Goal: Information Seeking & Learning: Learn about a topic

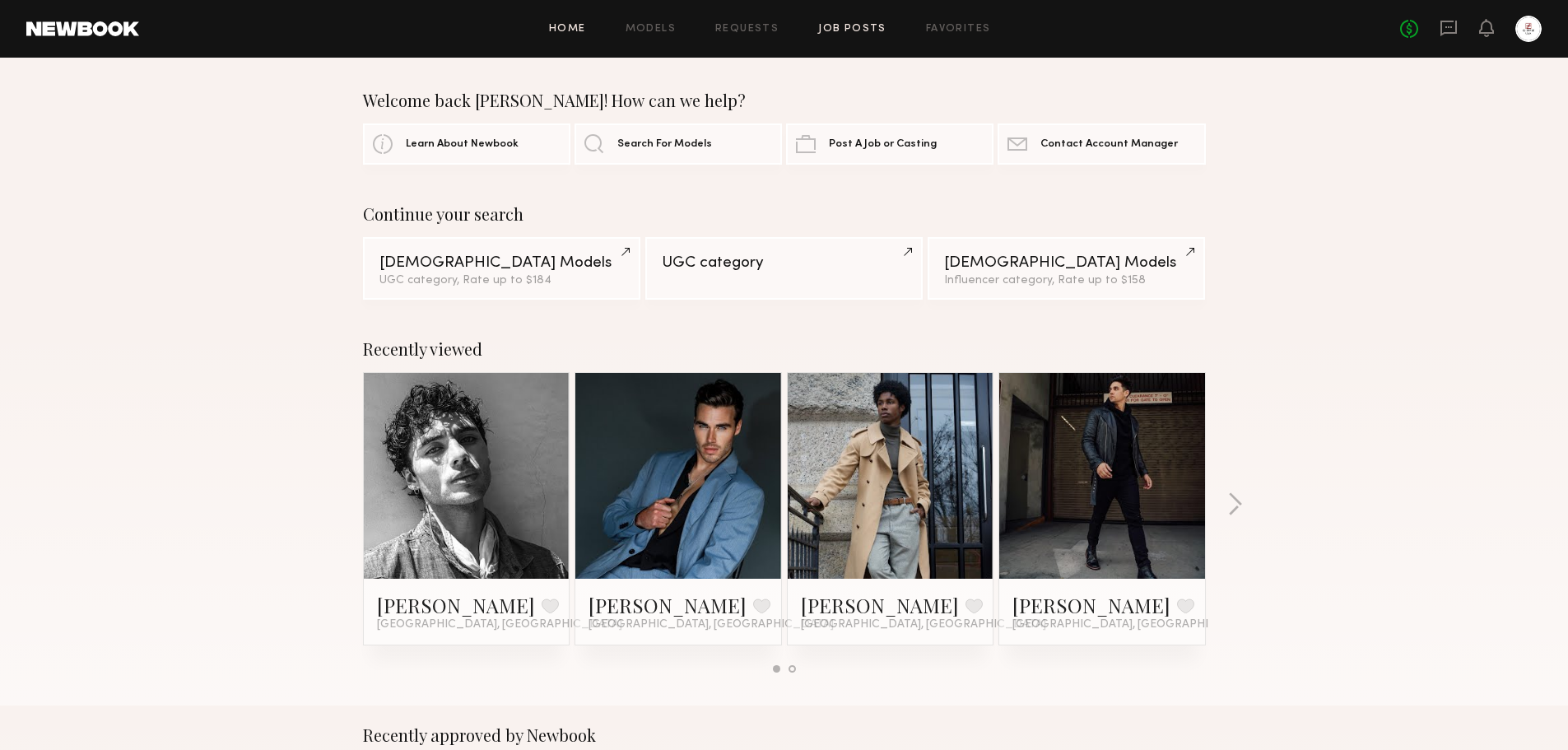
click at [854, 27] on link "Job Posts" at bounding box center [852, 30] width 68 height 11
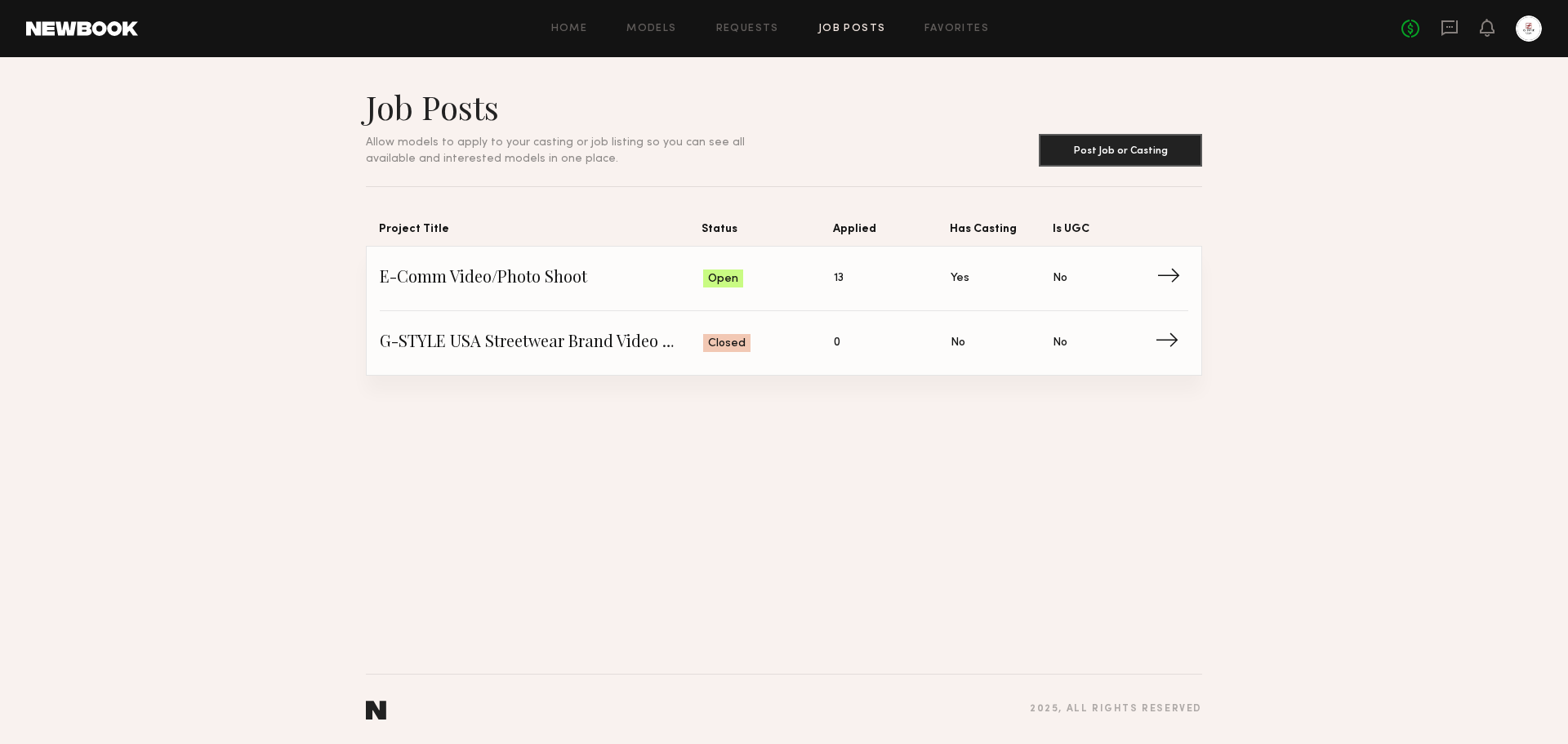
click at [1152, 282] on span "Is UGC: No" at bounding box center [1103, 278] width 102 height 25
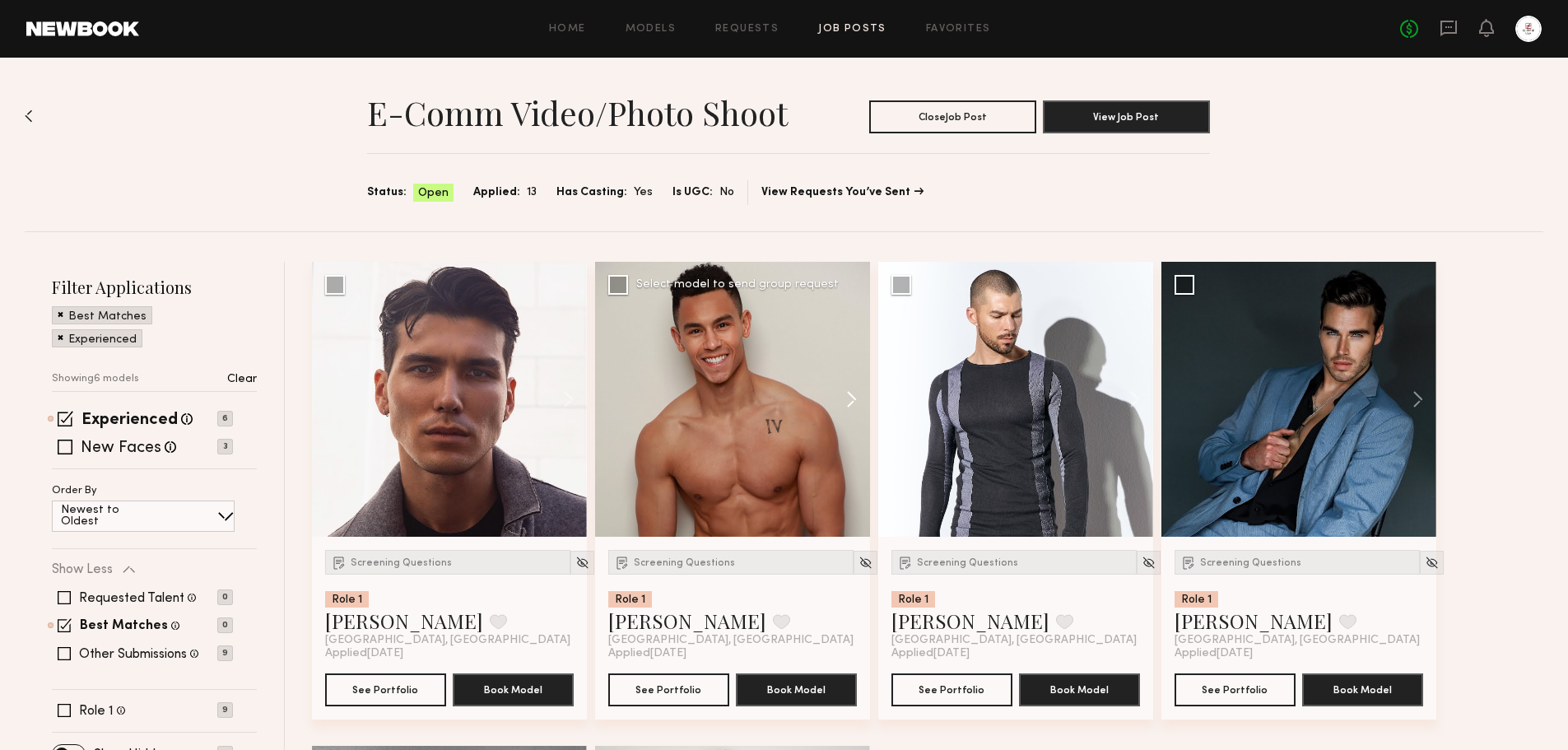
click at [848, 404] on button at bounding box center [843, 399] width 53 height 275
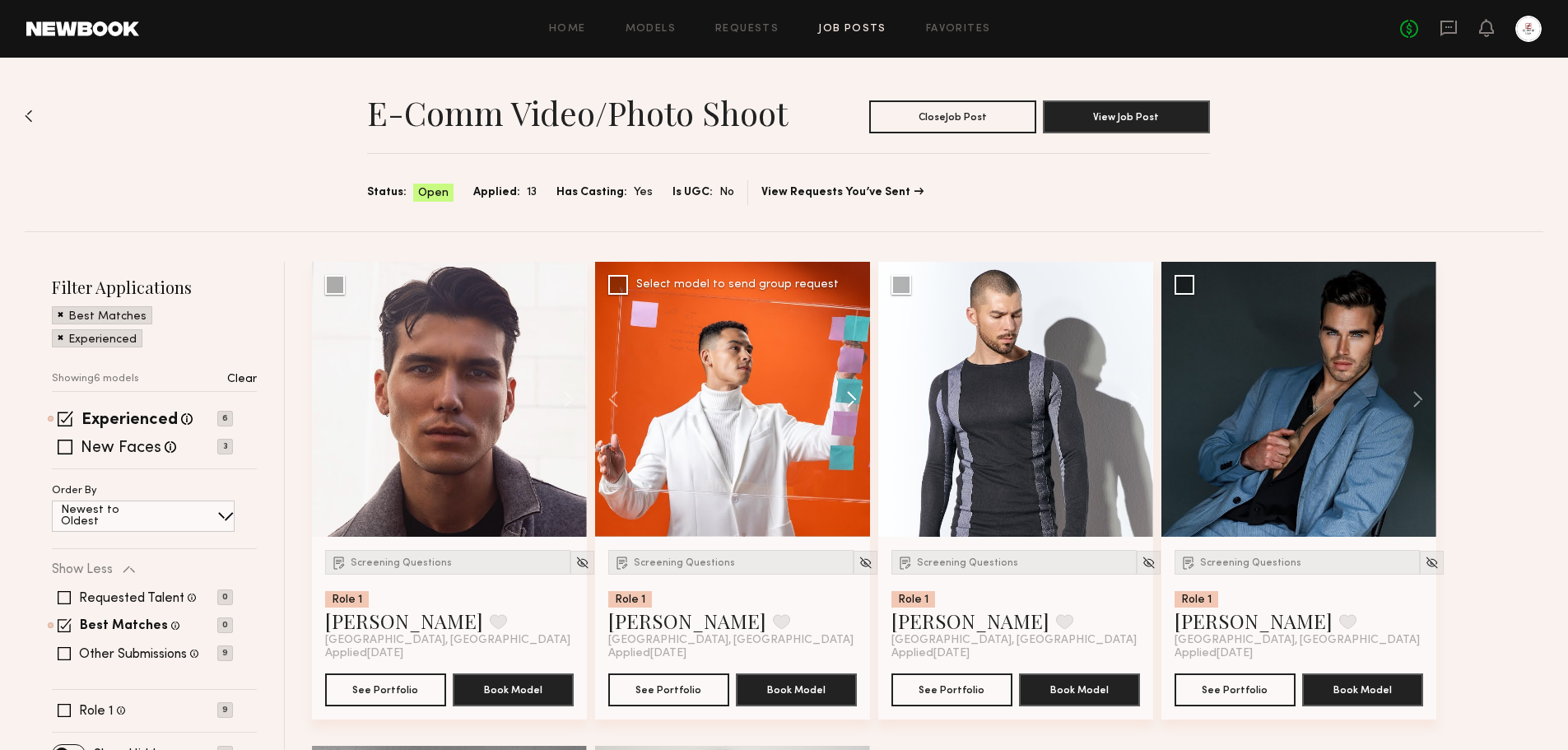
click at [848, 404] on button at bounding box center [843, 399] width 53 height 275
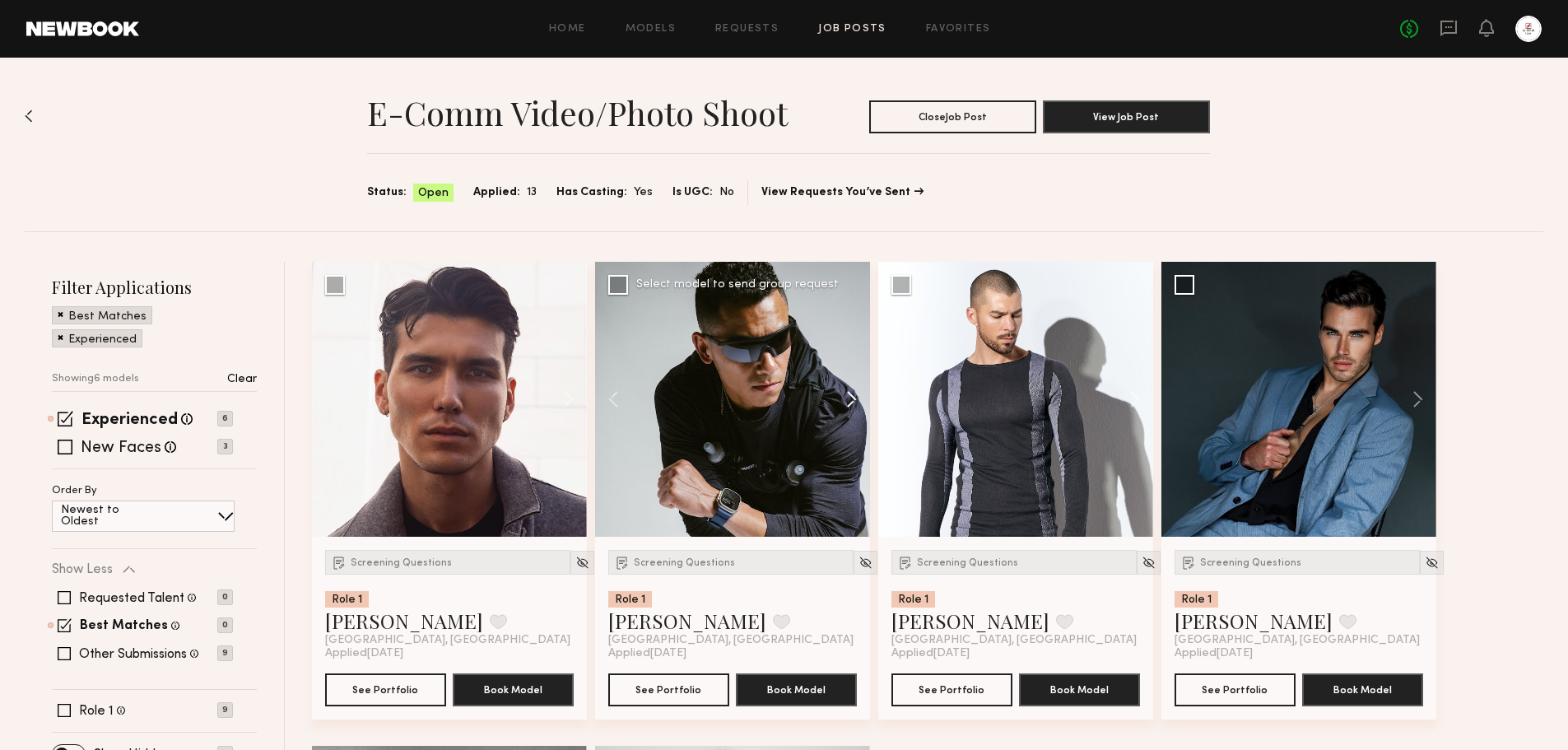
click at [848, 404] on button at bounding box center [843, 399] width 53 height 275
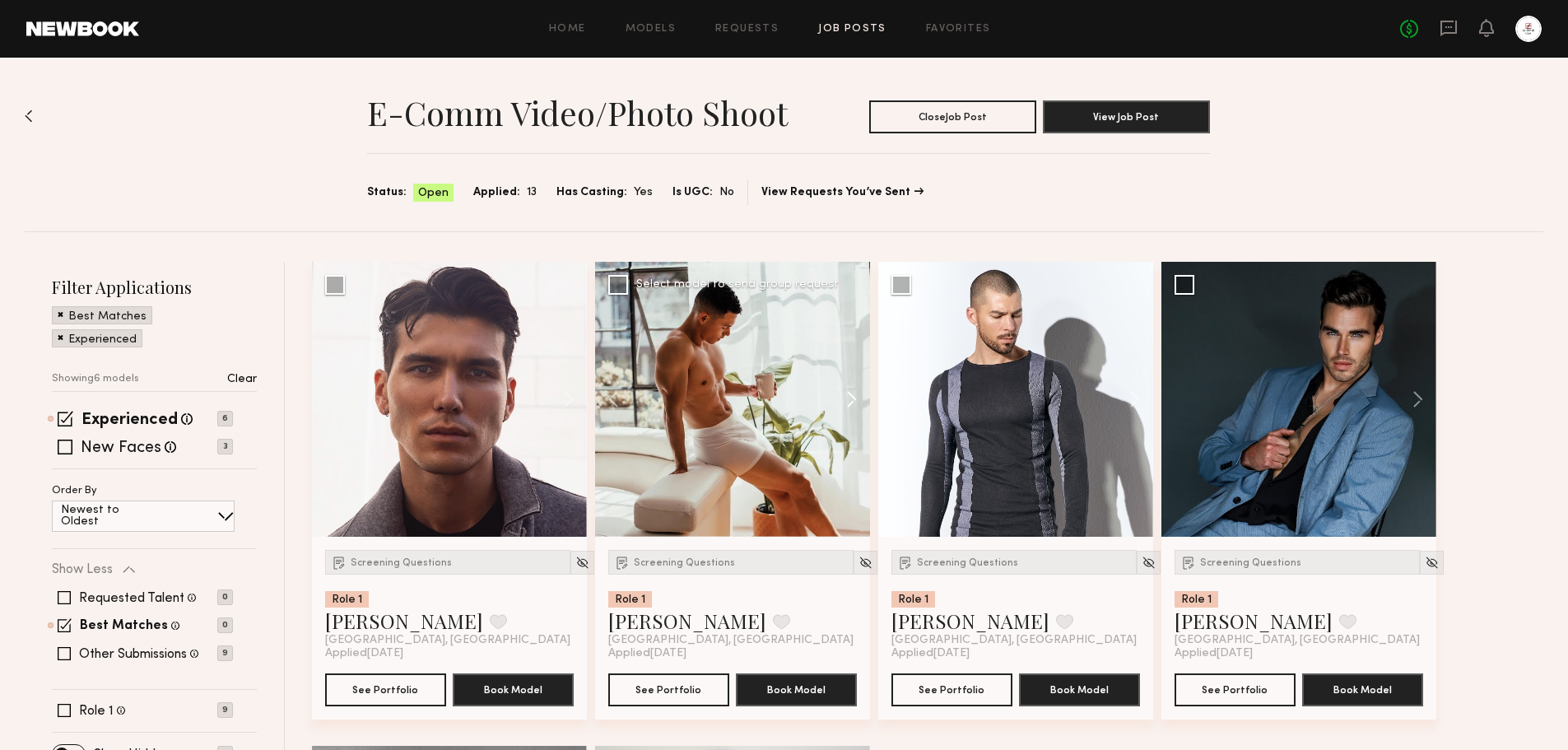
click at [848, 404] on button at bounding box center [843, 399] width 53 height 275
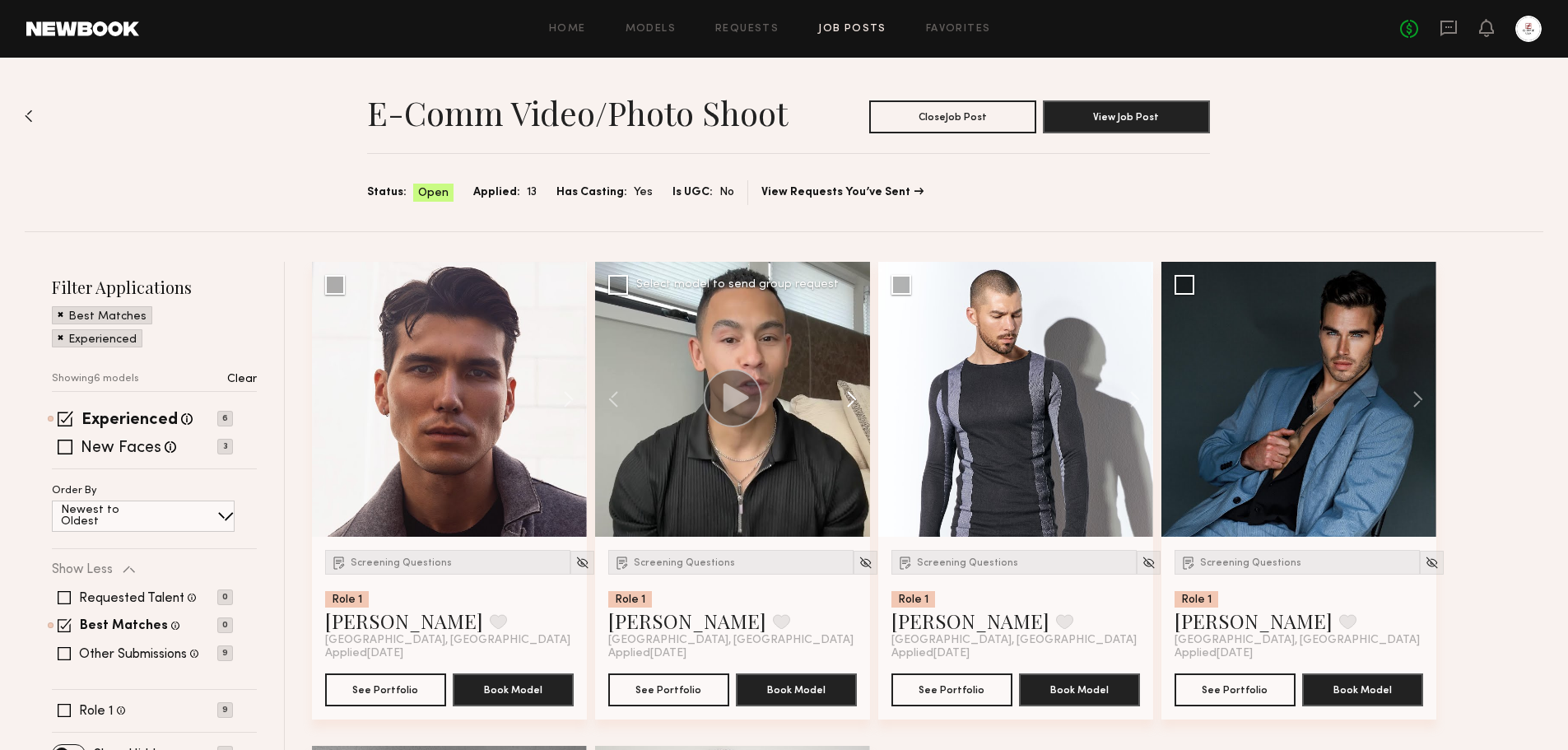
click at [848, 404] on button at bounding box center [843, 399] width 53 height 275
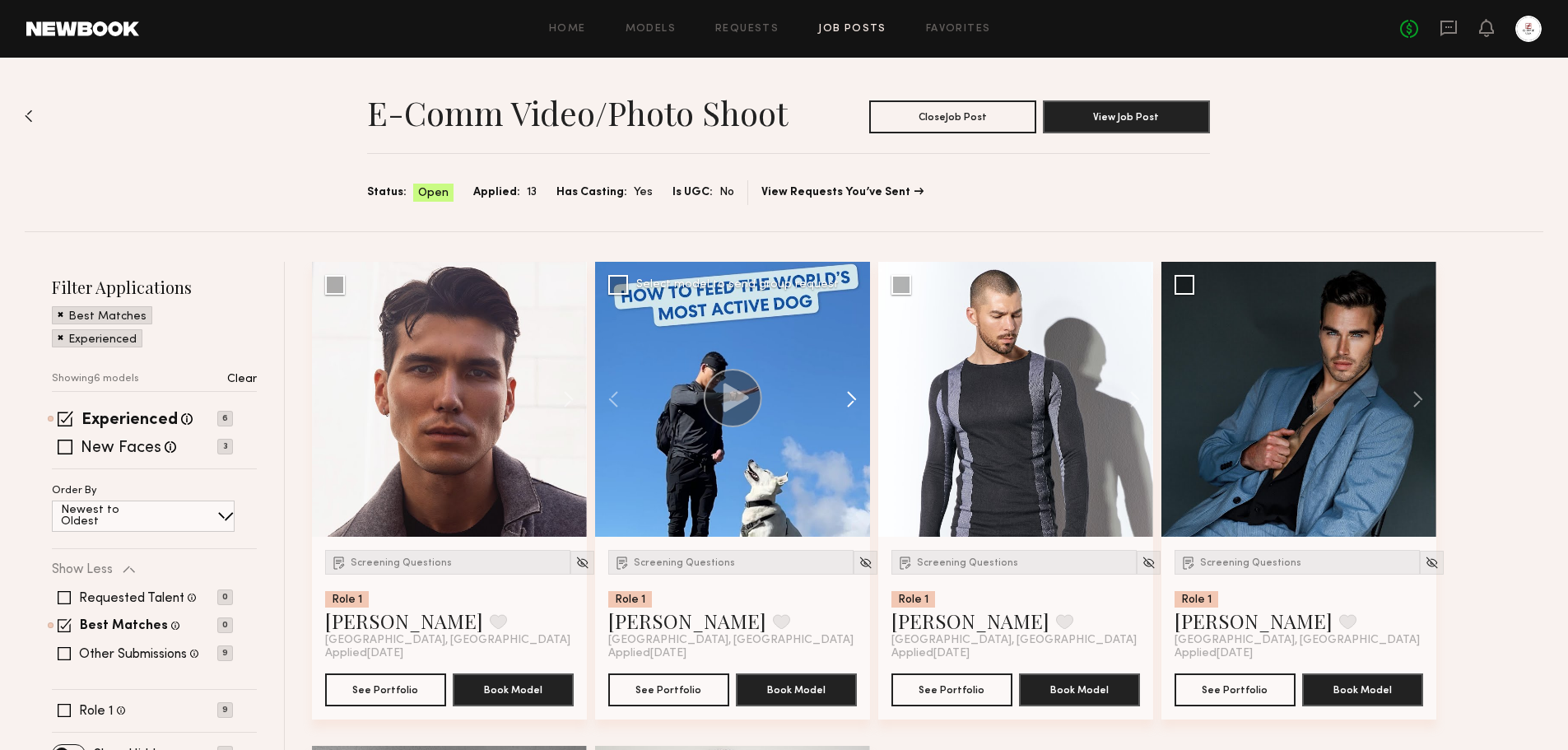
click at [848, 404] on button at bounding box center [843, 399] width 53 height 275
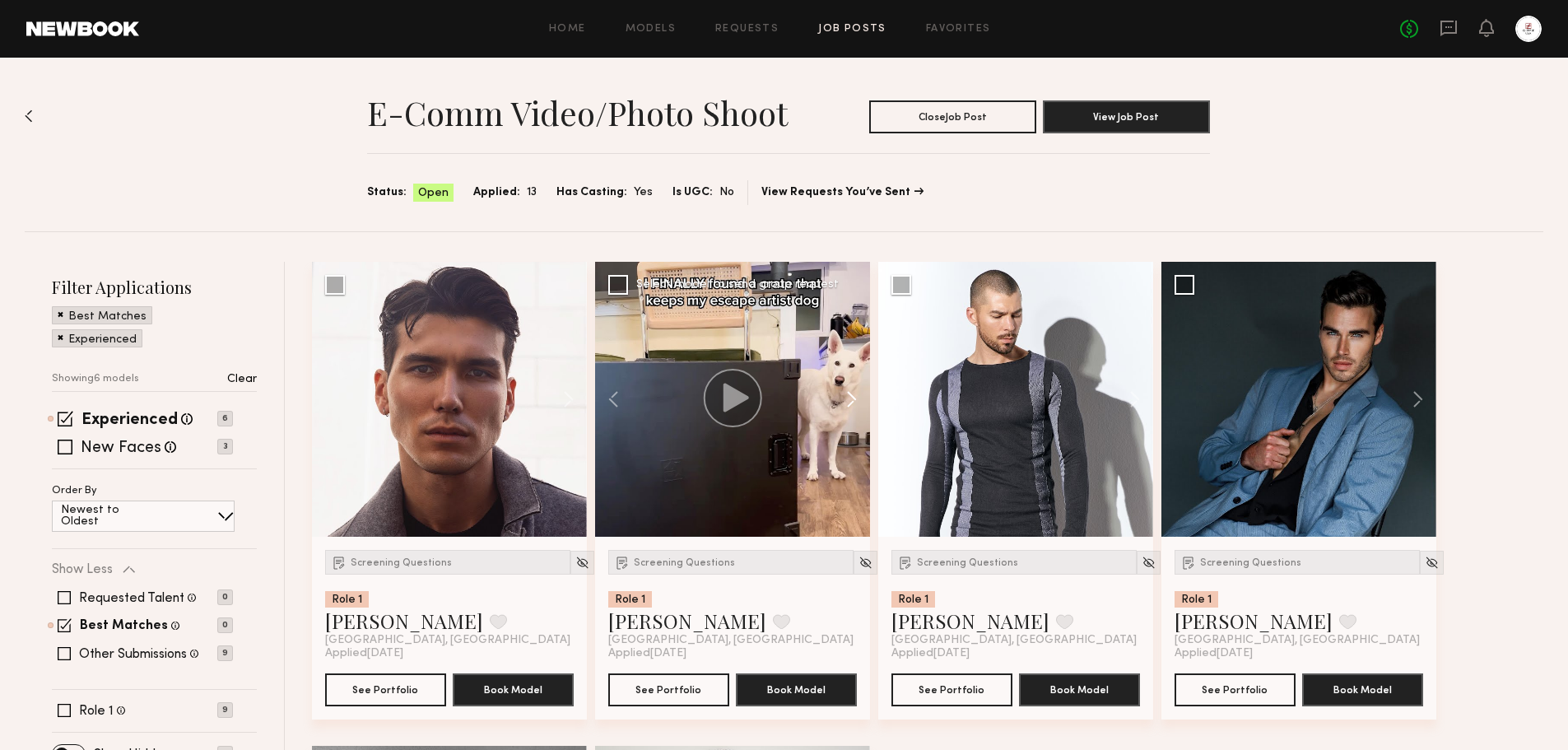
click at [848, 404] on button at bounding box center [843, 399] width 53 height 275
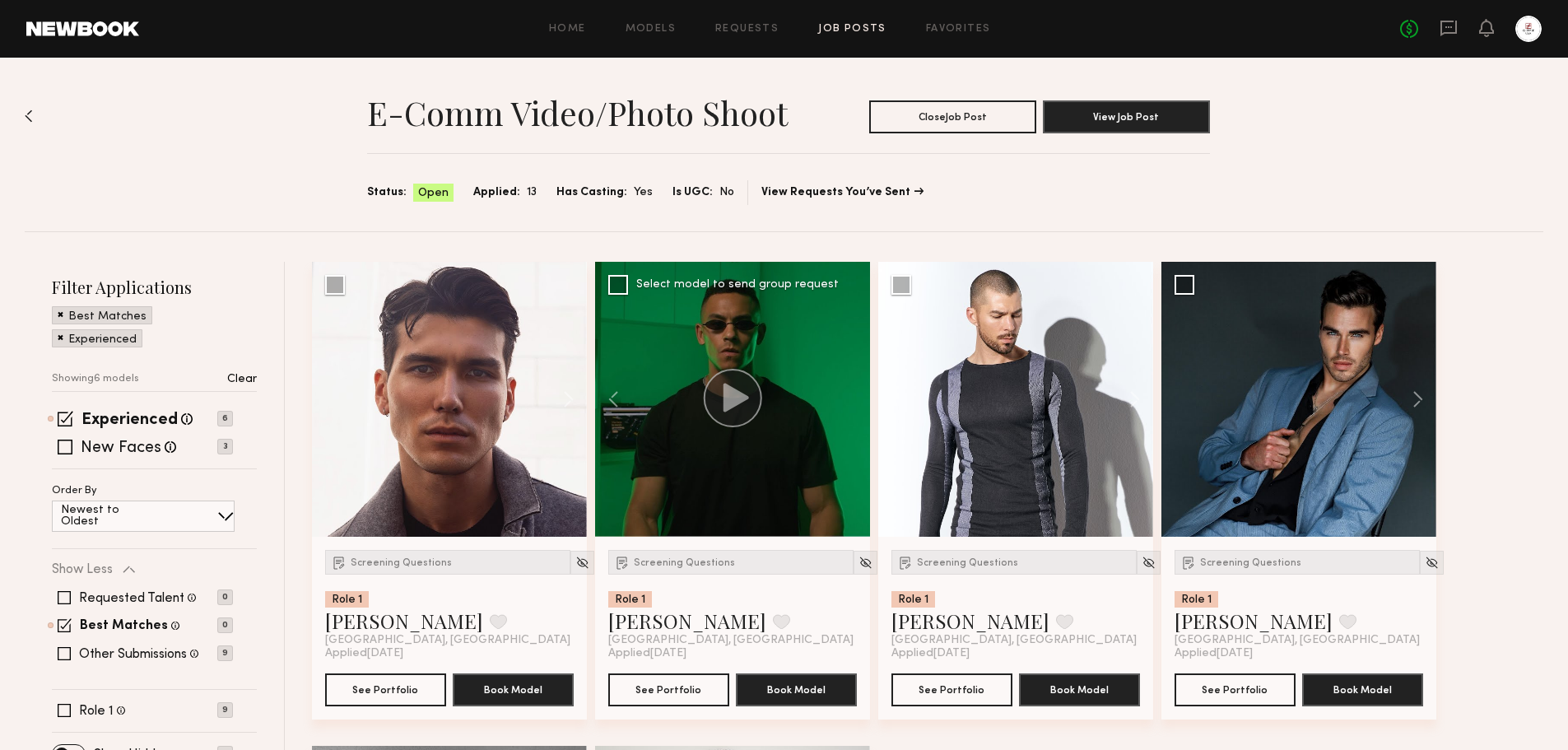
click at [848, 404] on div at bounding box center [732, 399] width 275 height 275
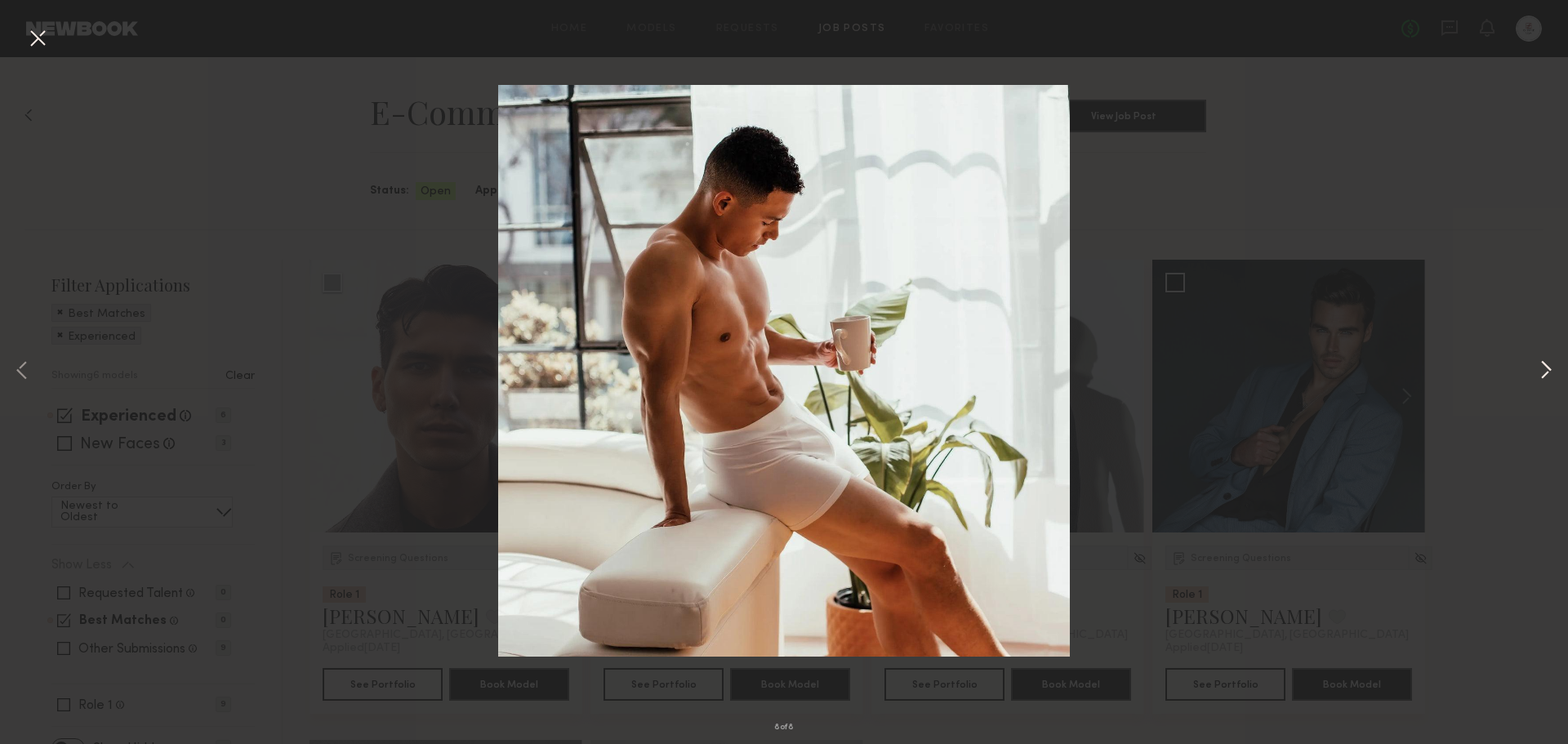
click at [1551, 366] on button at bounding box center [1545, 372] width 19 height 595
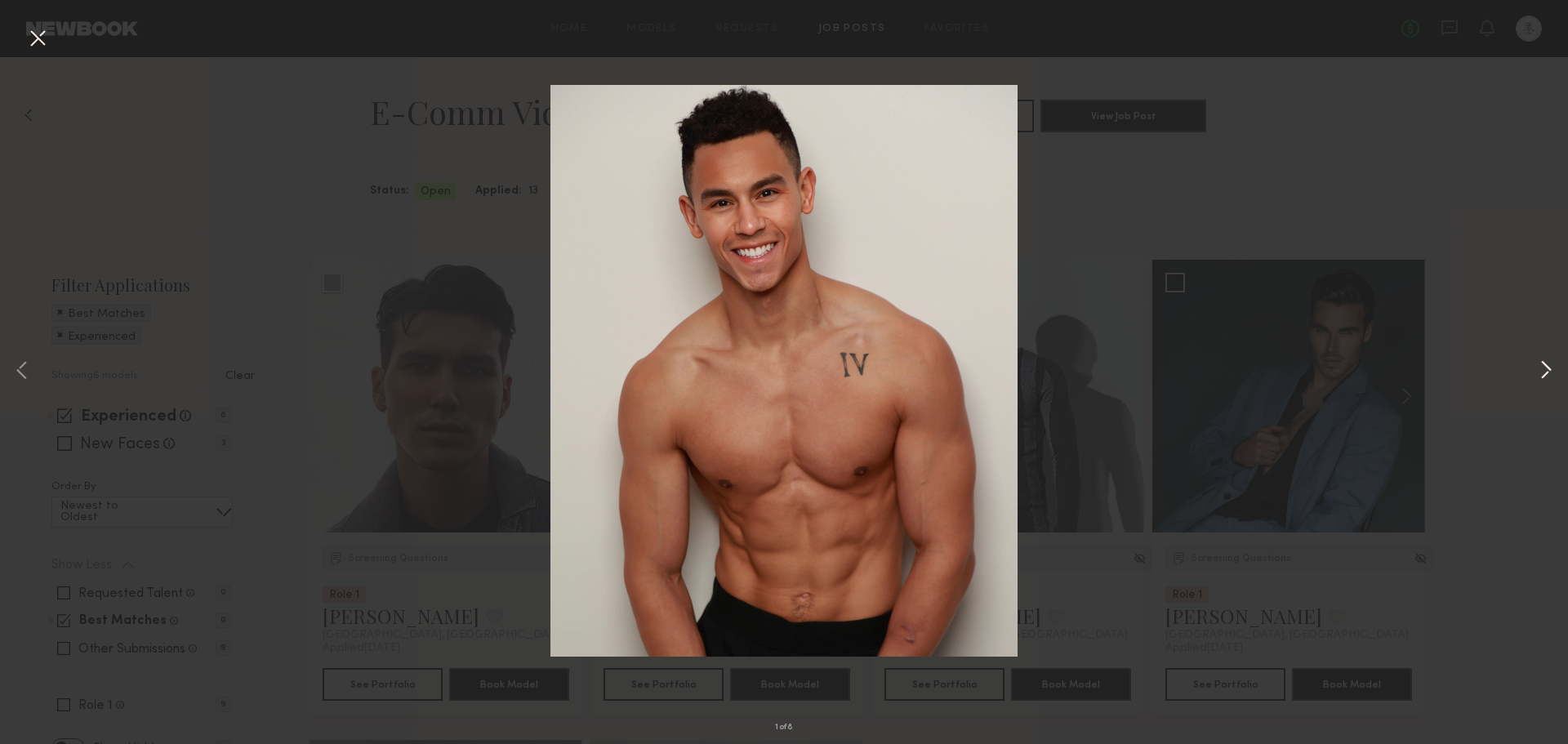
click at [1551, 366] on button at bounding box center [1545, 372] width 19 height 595
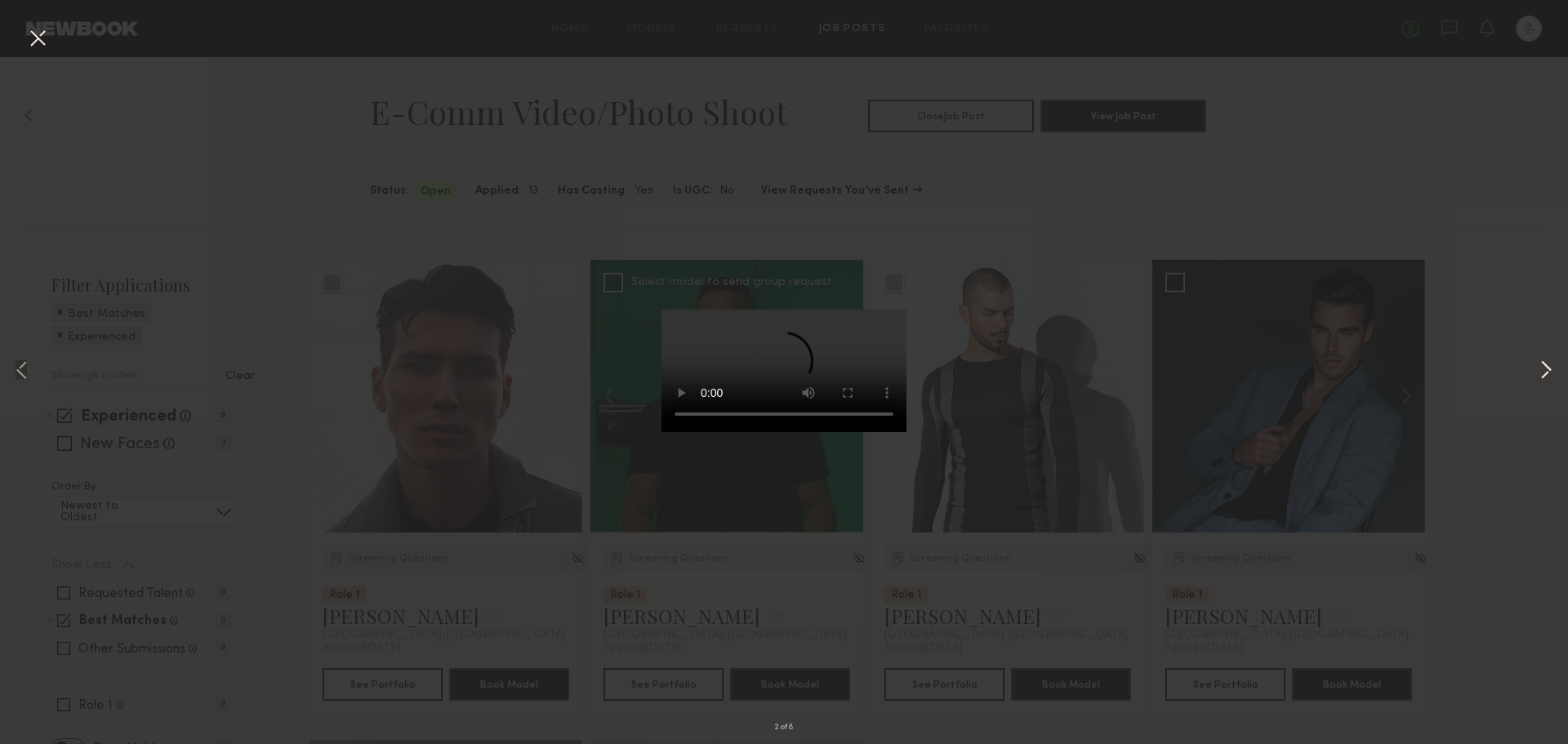
click at [1550, 369] on button at bounding box center [1545, 372] width 19 height 595
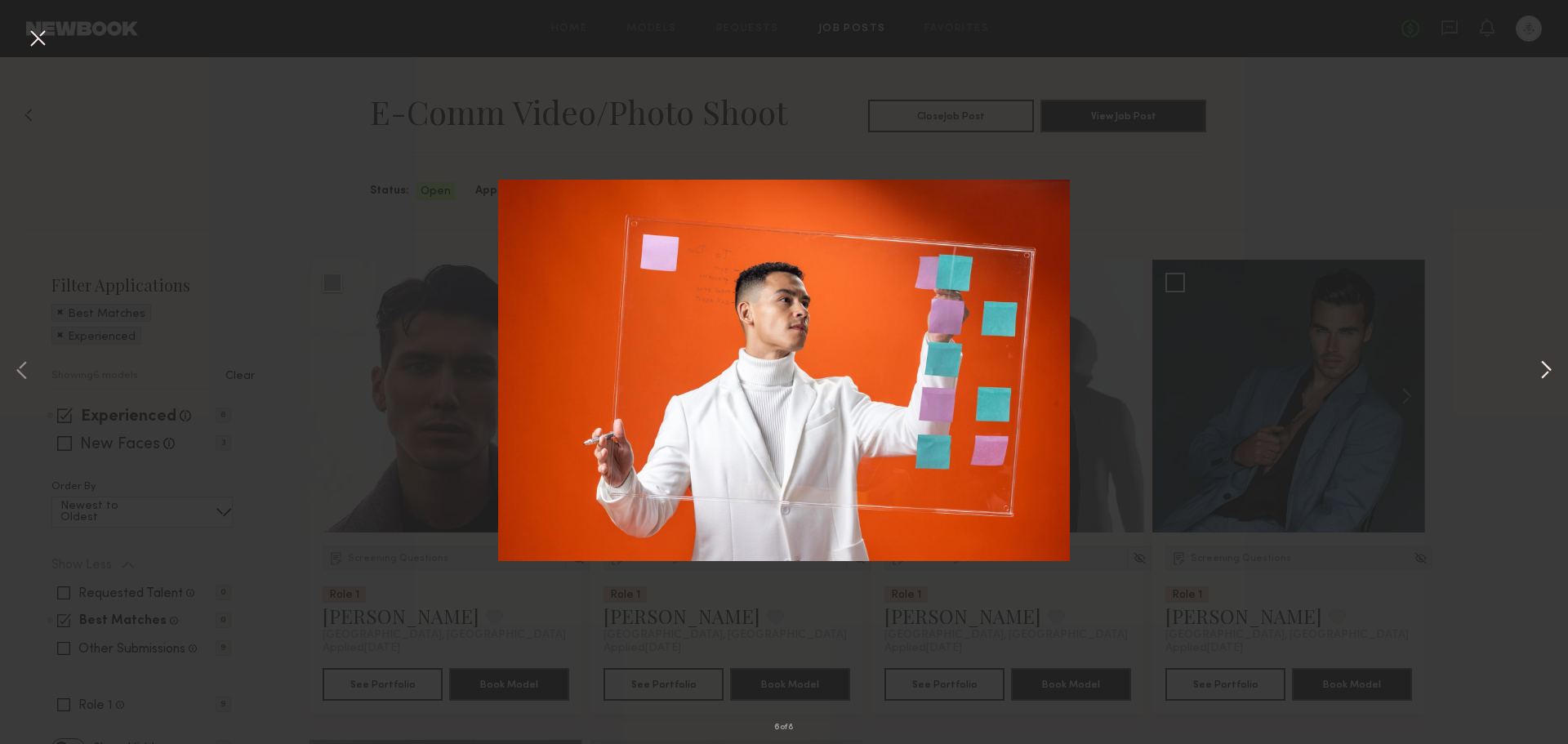
click at [1550, 369] on button at bounding box center [1545, 372] width 19 height 595
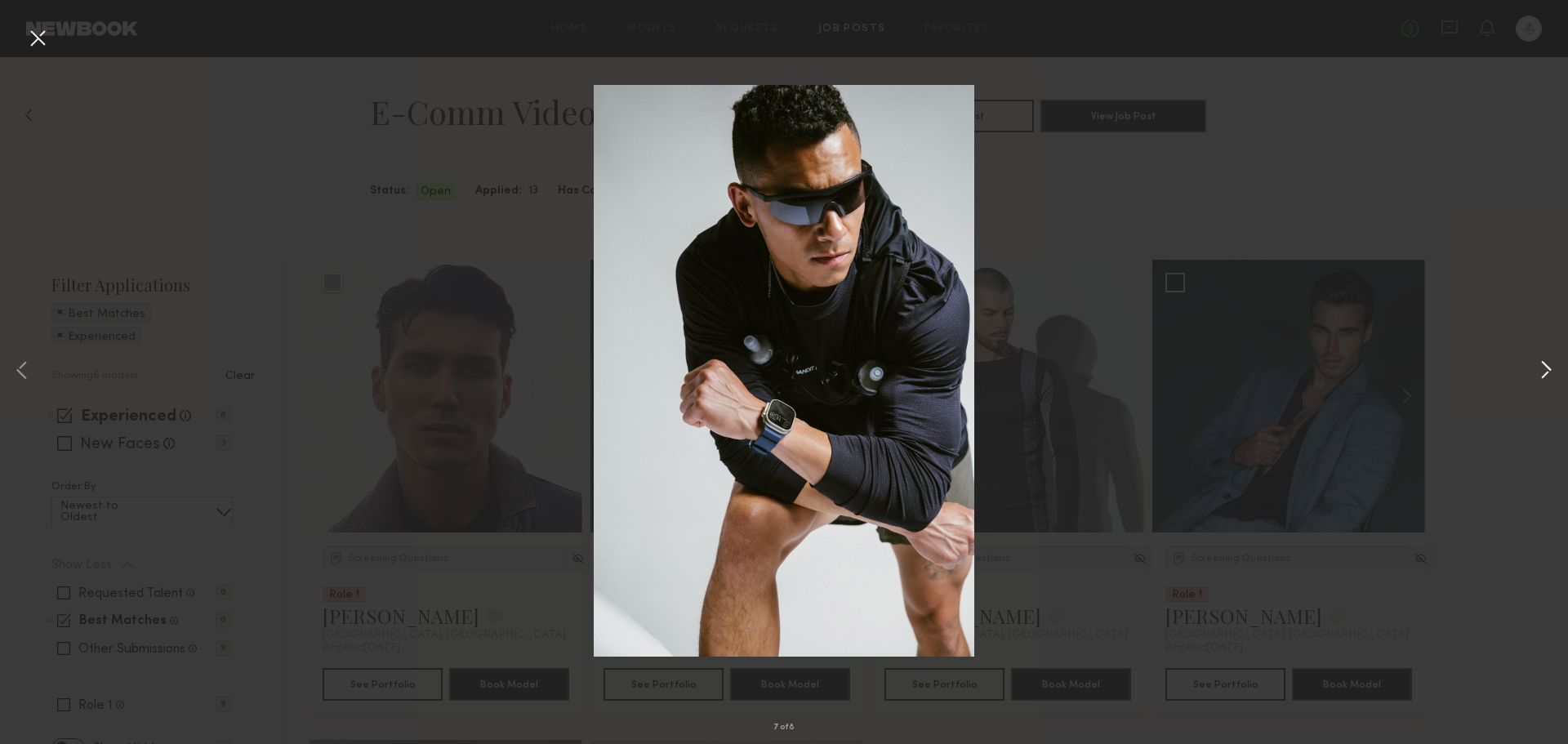
click at [1550, 369] on button at bounding box center [1545, 372] width 19 height 595
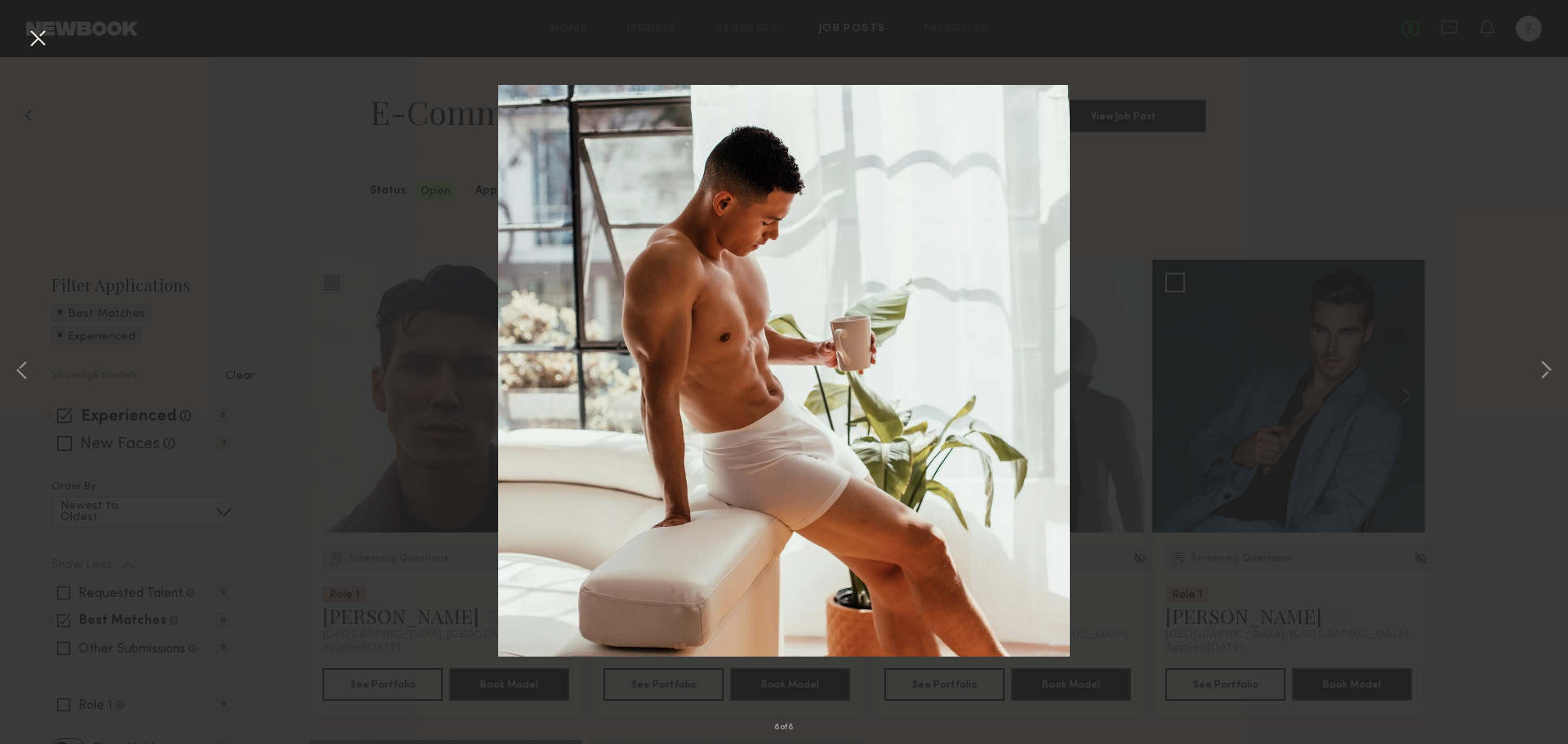
click at [1535, 217] on div "8 of 8" at bounding box center [784, 372] width 1568 height 744
click at [48, 37] on button at bounding box center [38, 39] width 26 height 29
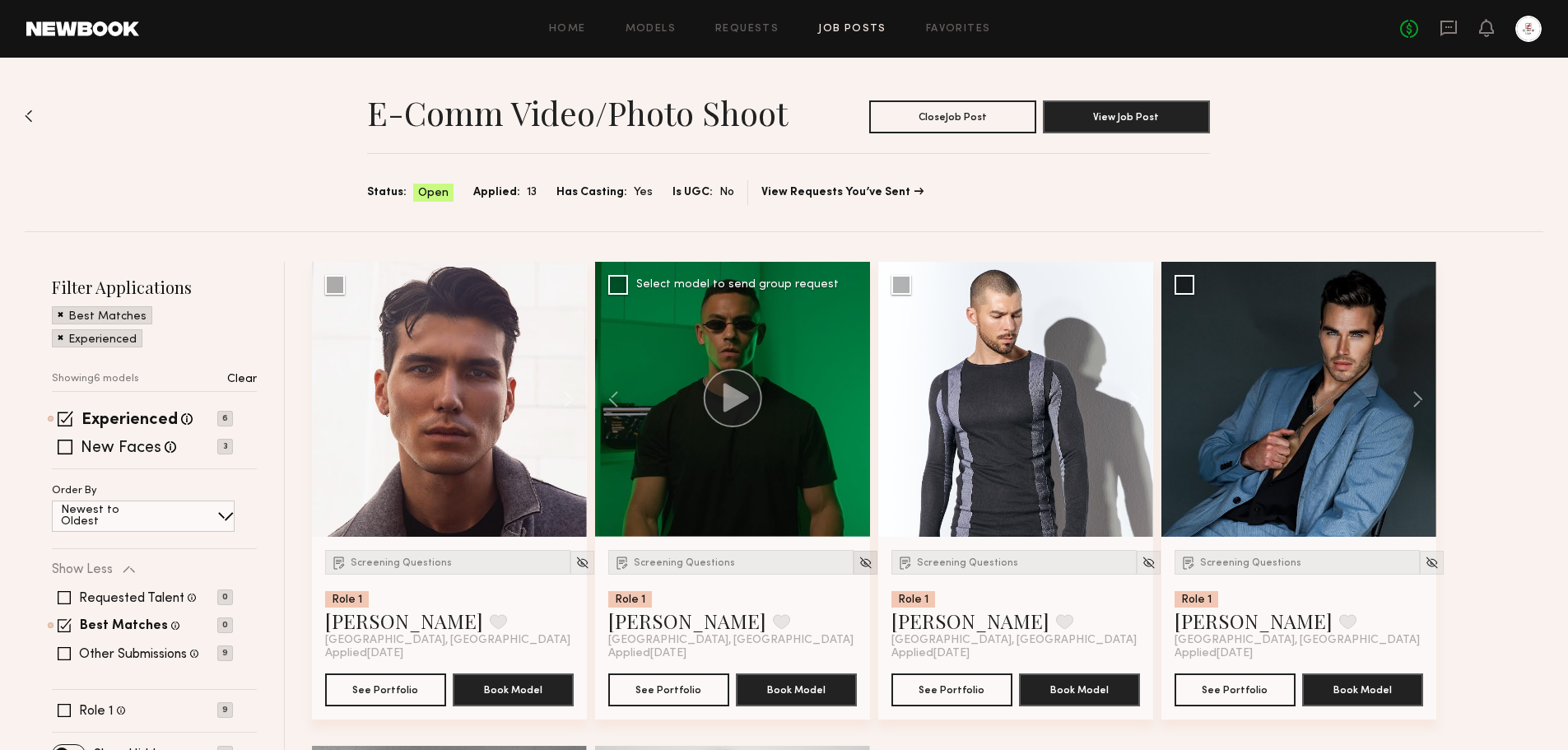
click at [858, 564] on img at bounding box center [864, 562] width 14 height 14
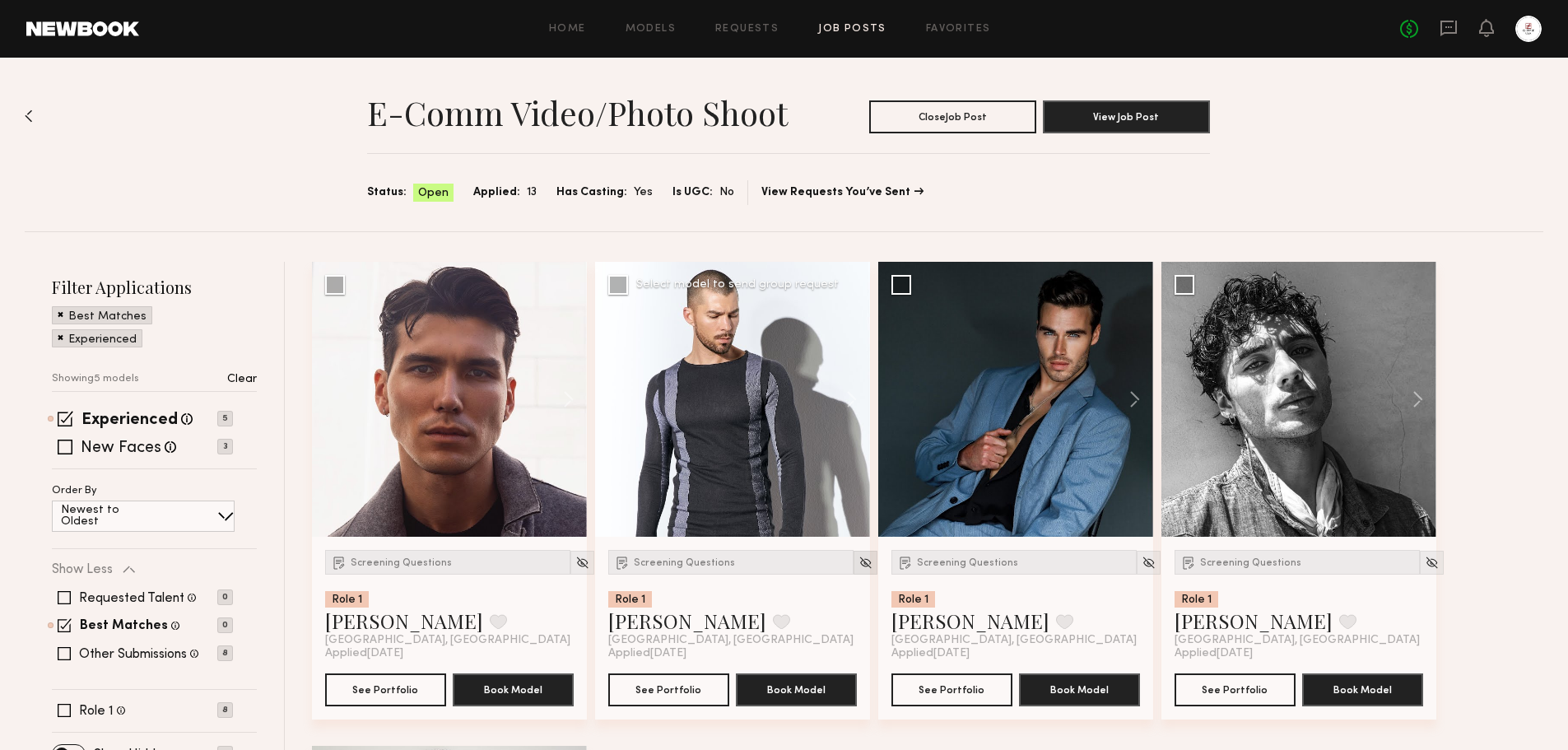
click at [858, 567] on img at bounding box center [864, 562] width 14 height 14
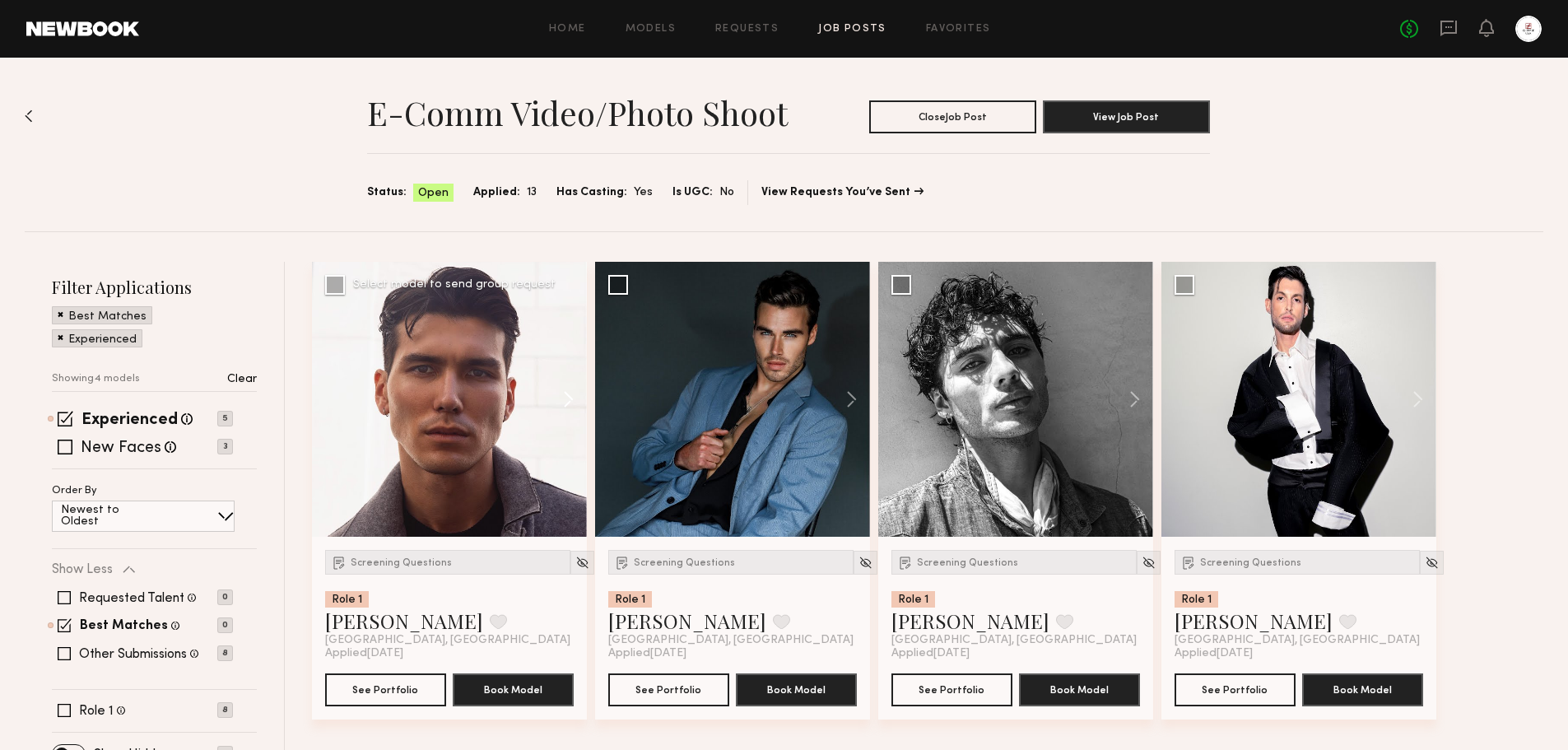
click at [569, 398] on button at bounding box center [560, 399] width 53 height 275
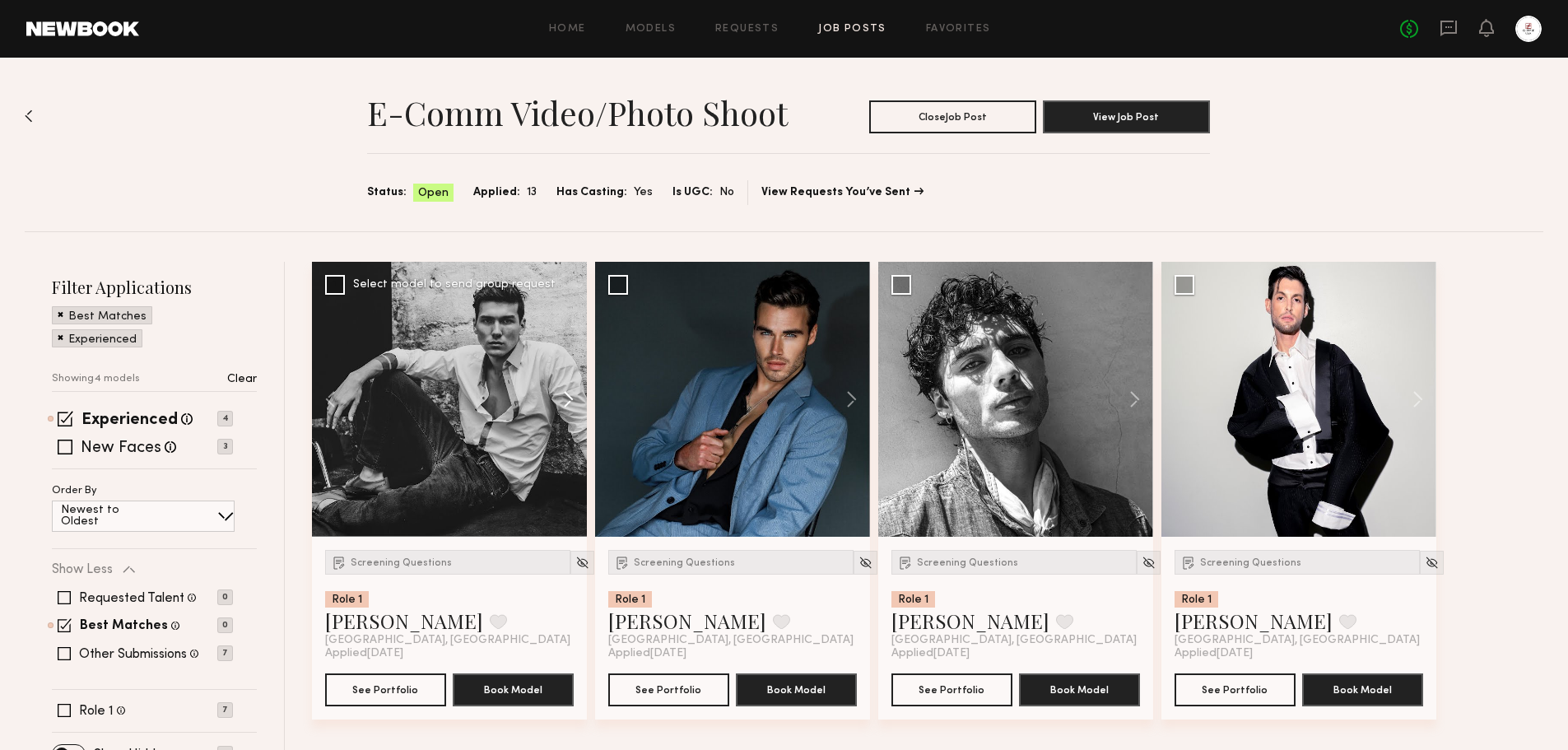
click at [569, 398] on button at bounding box center [560, 399] width 53 height 275
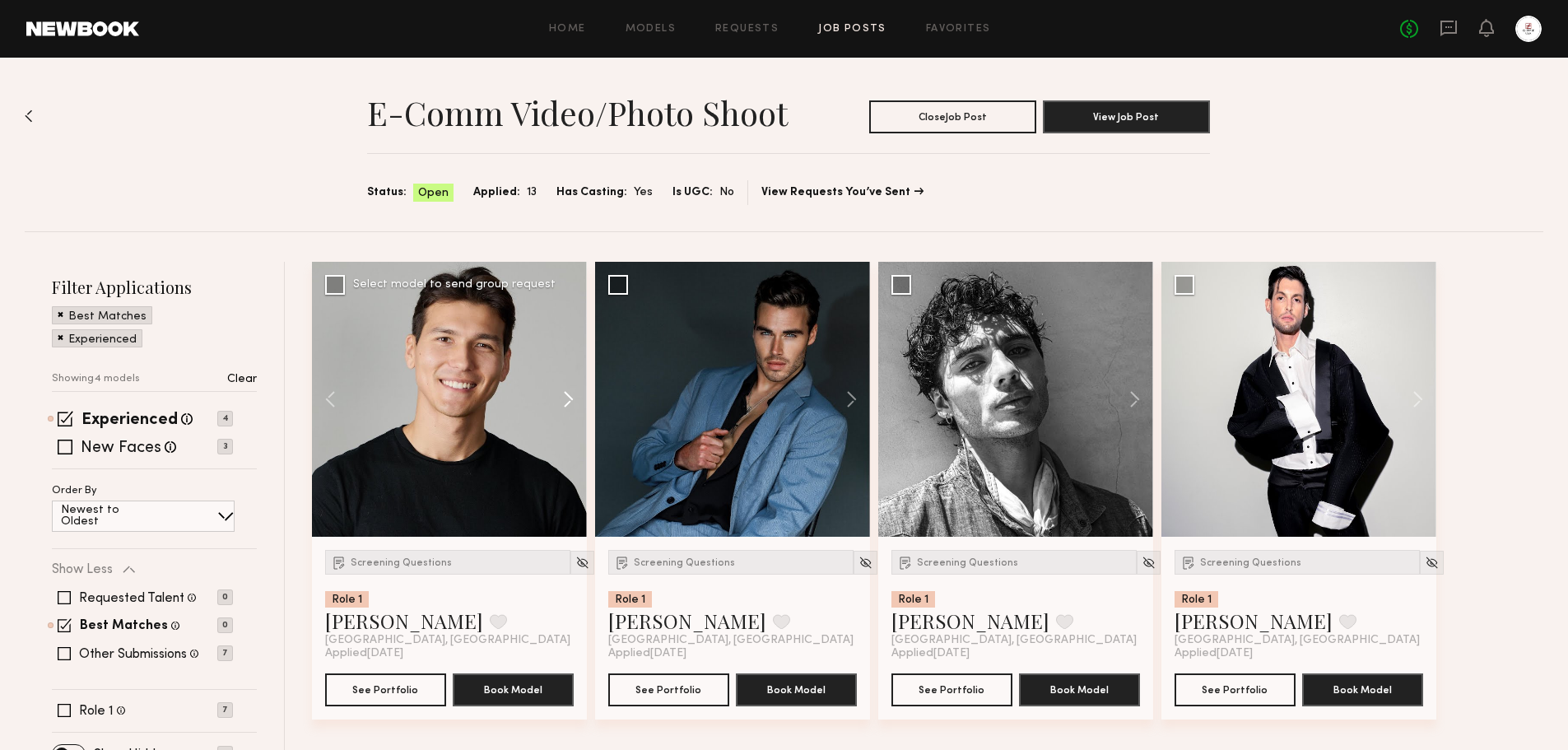
click at [569, 398] on button at bounding box center [560, 399] width 53 height 275
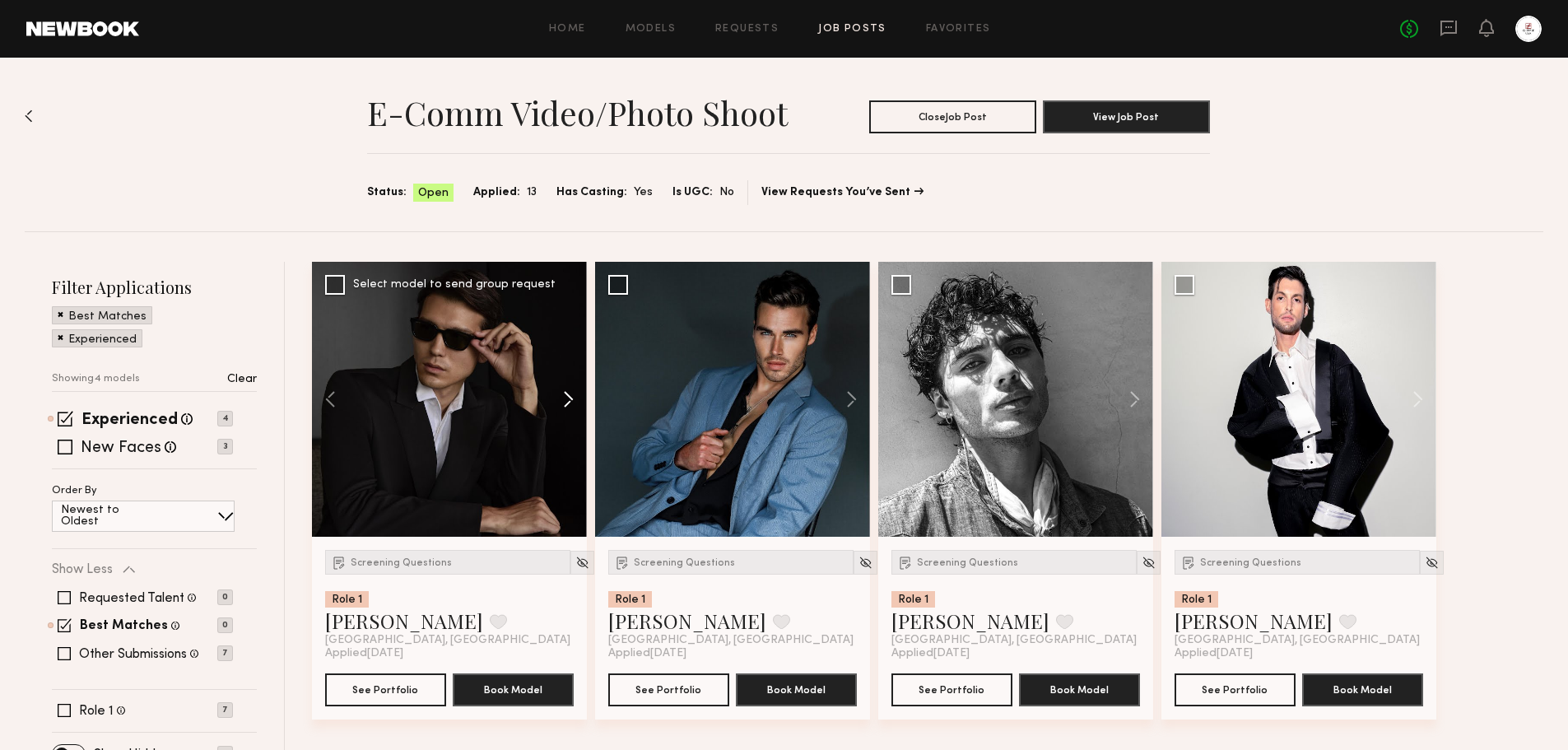
click at [569, 398] on button at bounding box center [560, 399] width 53 height 275
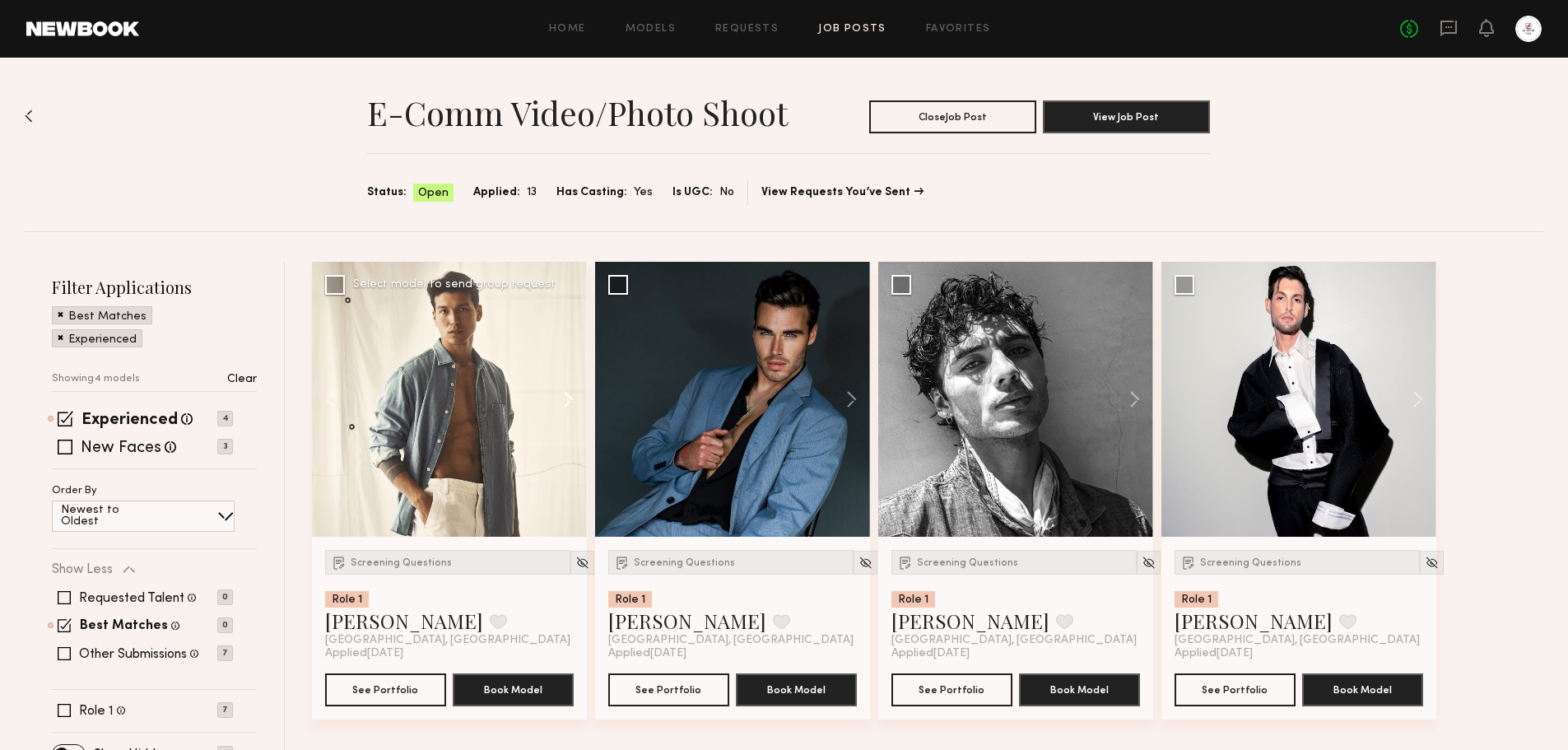
click at [569, 398] on button at bounding box center [560, 399] width 53 height 275
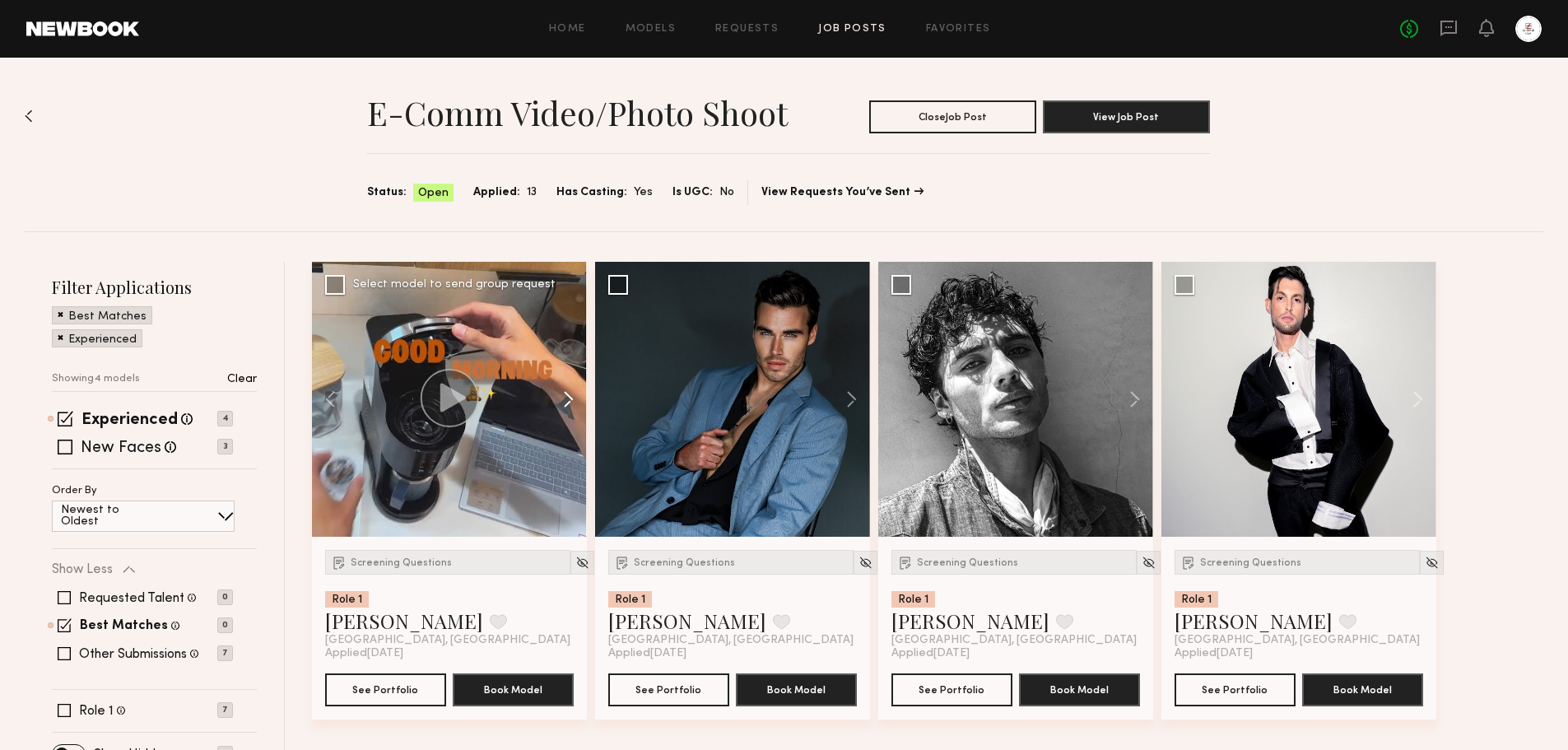
click at [569, 398] on button at bounding box center [560, 399] width 53 height 275
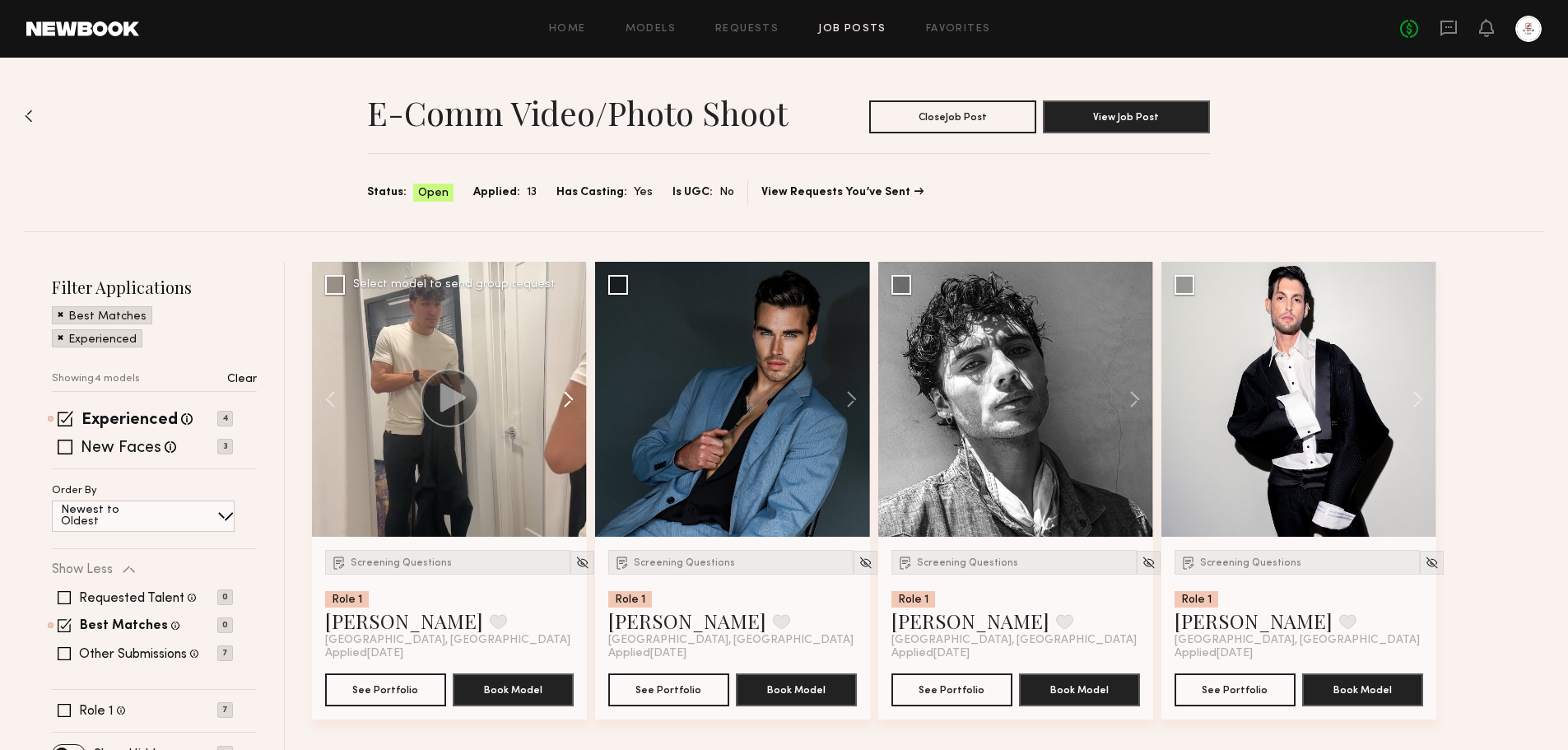
click at [569, 398] on button at bounding box center [560, 399] width 53 height 275
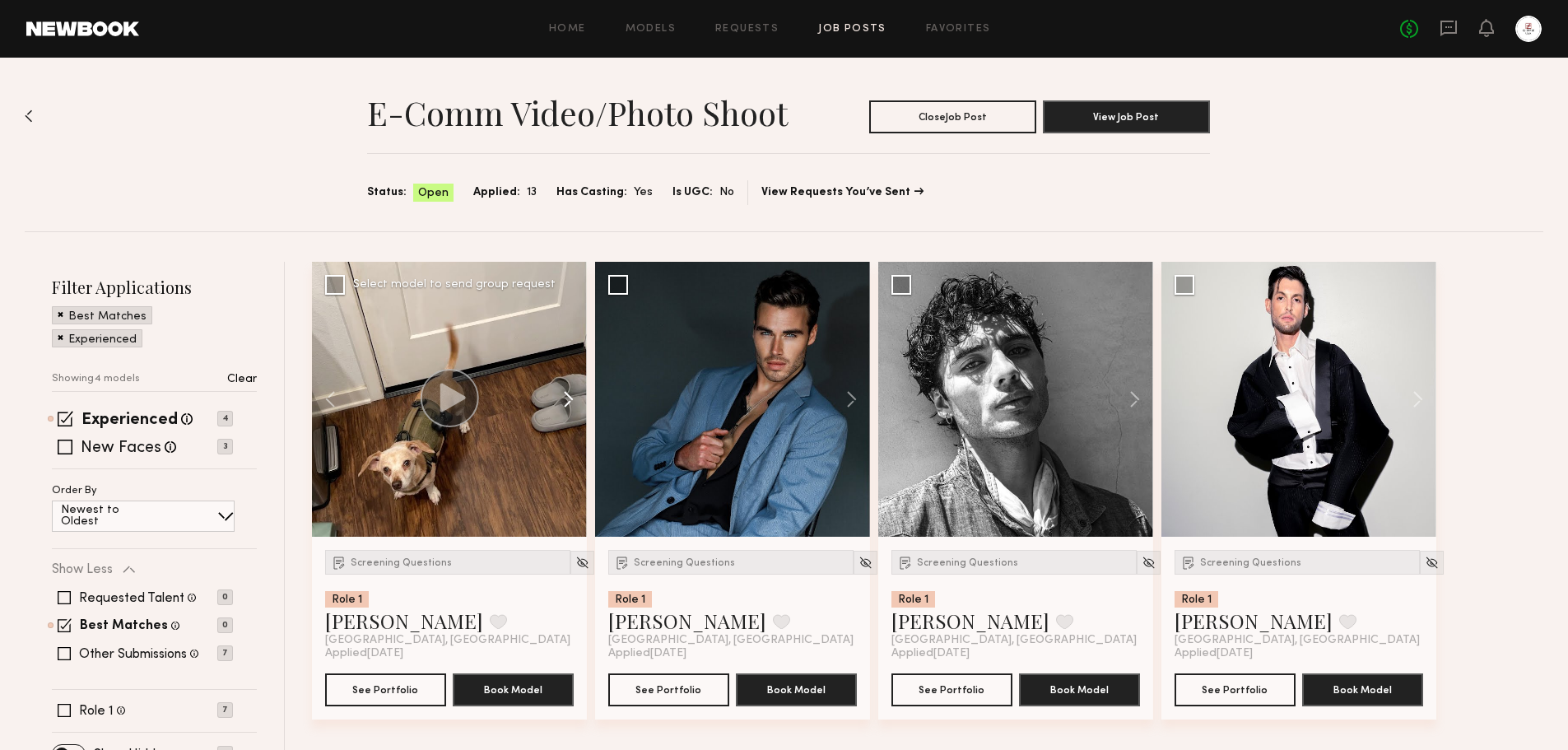
click at [569, 398] on button at bounding box center [560, 399] width 53 height 275
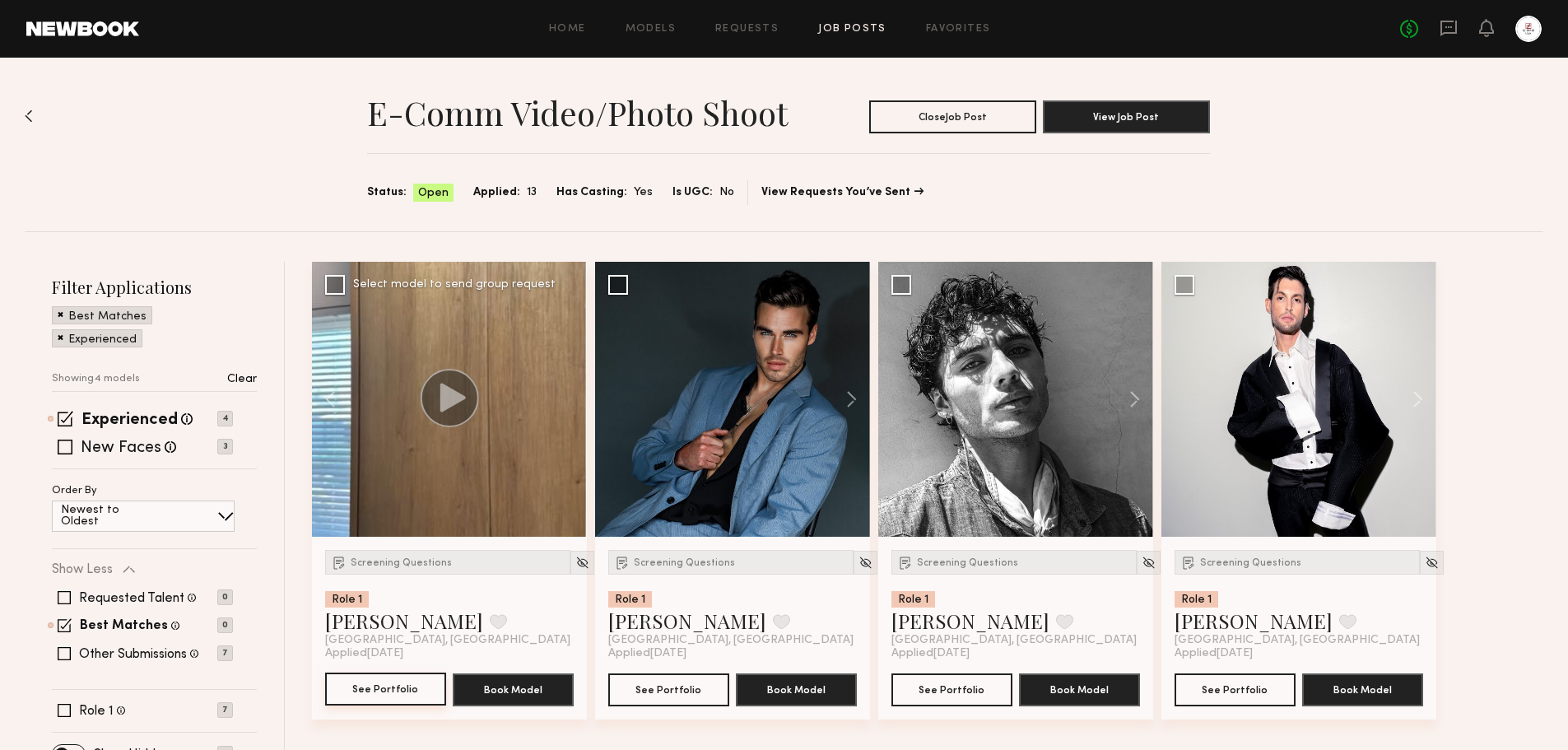
click at [389, 676] on button "See Portfolio" at bounding box center [386, 689] width 121 height 33
click at [1529, 383] on div "Screening Questions Role 1 Tommy Y. Favorite Los Angeles, CA Applied 09/16/2025…" at bounding box center [931, 503] width 1240 height 484
